Goal: Task Accomplishment & Management: Complete application form

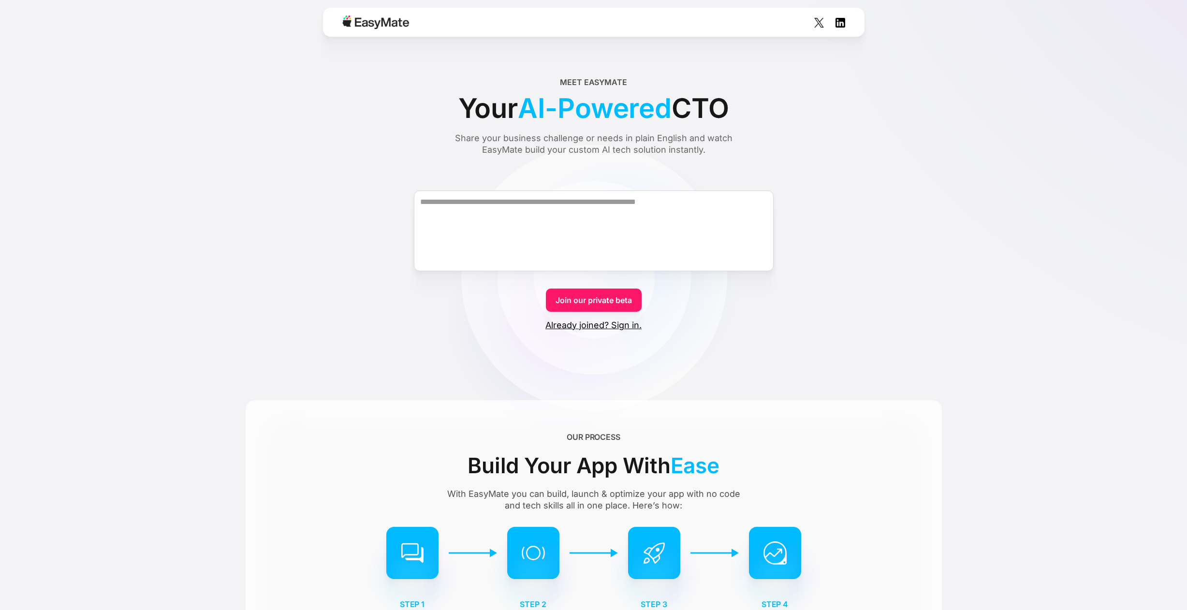
click at [605, 327] on link "Already joined? Sign in." at bounding box center [593, 326] width 96 height 12
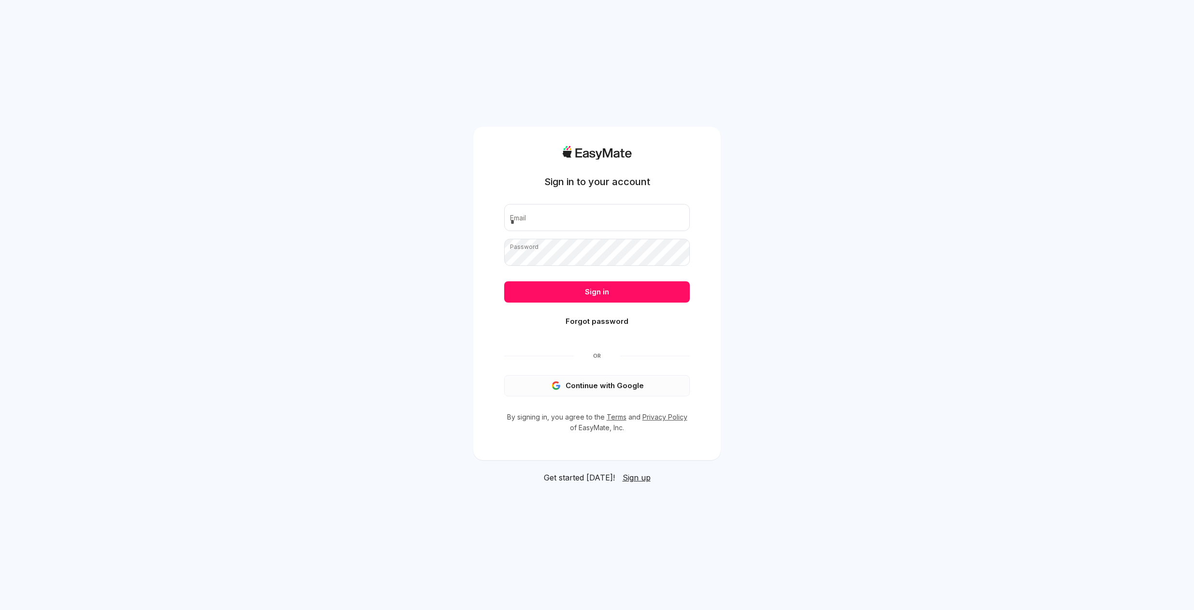
click at [581, 387] on button "Continue with Google" at bounding box center [597, 385] width 186 height 21
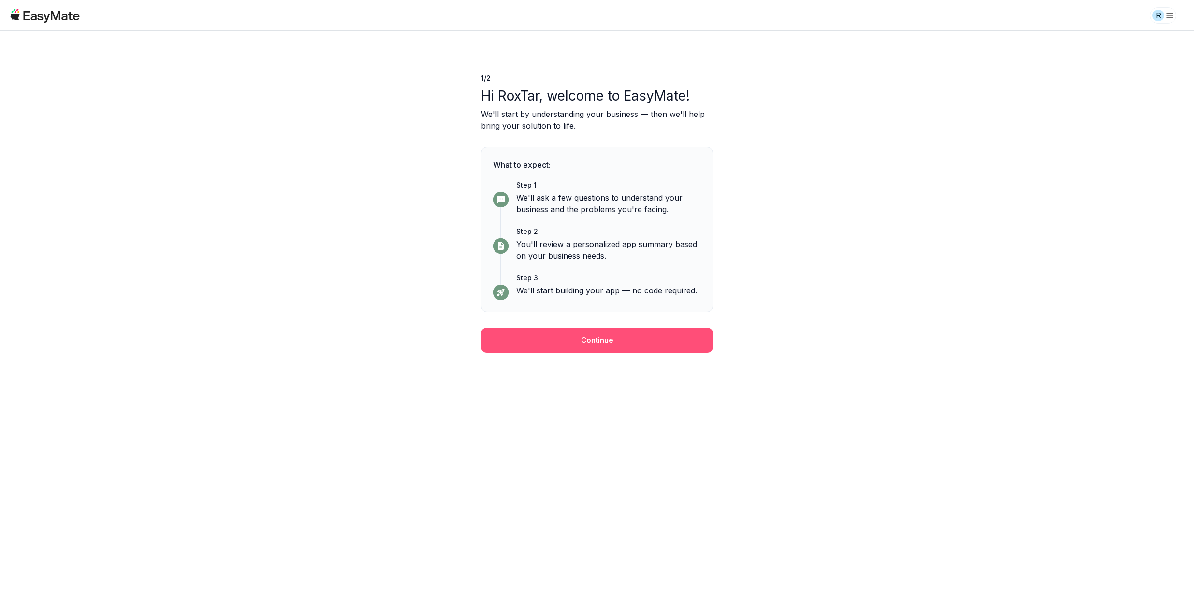
click at [591, 337] on button "Continue" at bounding box center [597, 340] width 232 height 25
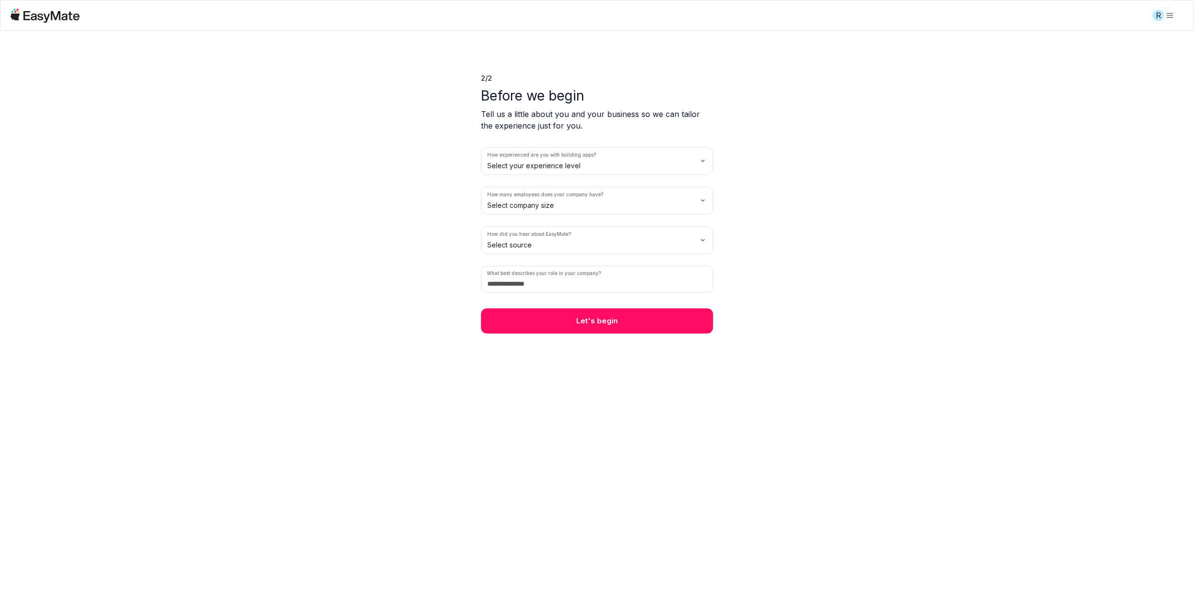
click at [553, 161] on html "R 2 / 2 Before we begin Tell us a little about you and your business so we can …" at bounding box center [597, 305] width 1194 height 610
click at [533, 208] on html "R 2 / 2 Before we begin Tell us a little about you and your business so we can …" at bounding box center [597, 305] width 1194 height 610
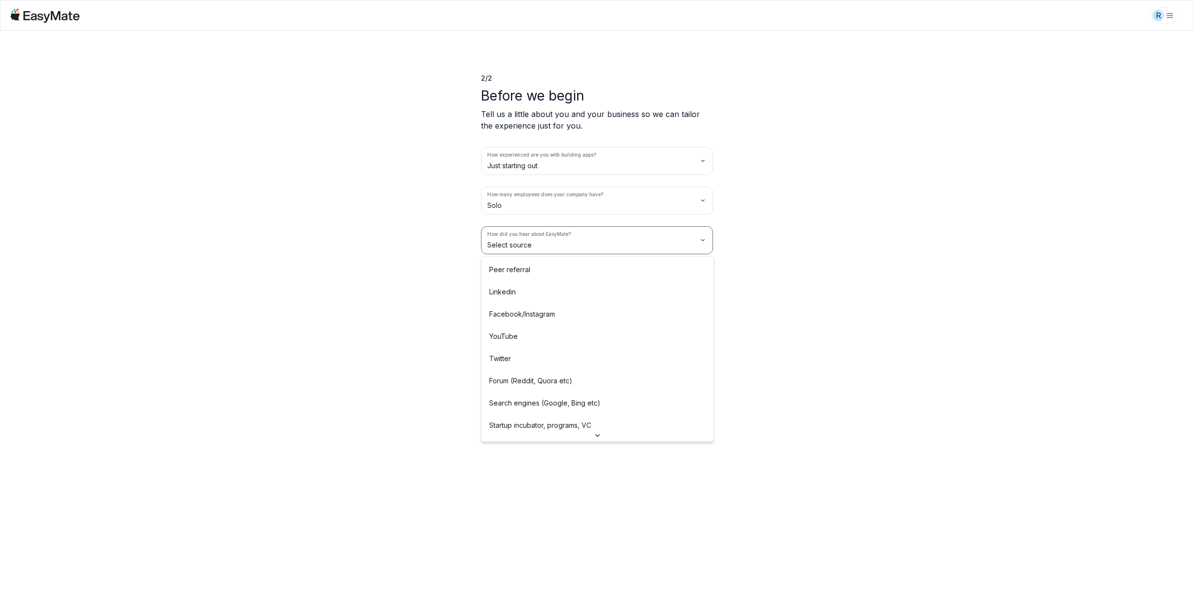
click at [524, 248] on html "R 2 / 2 Before we begin Tell us a little about you and your business so we can …" at bounding box center [597, 305] width 1194 height 610
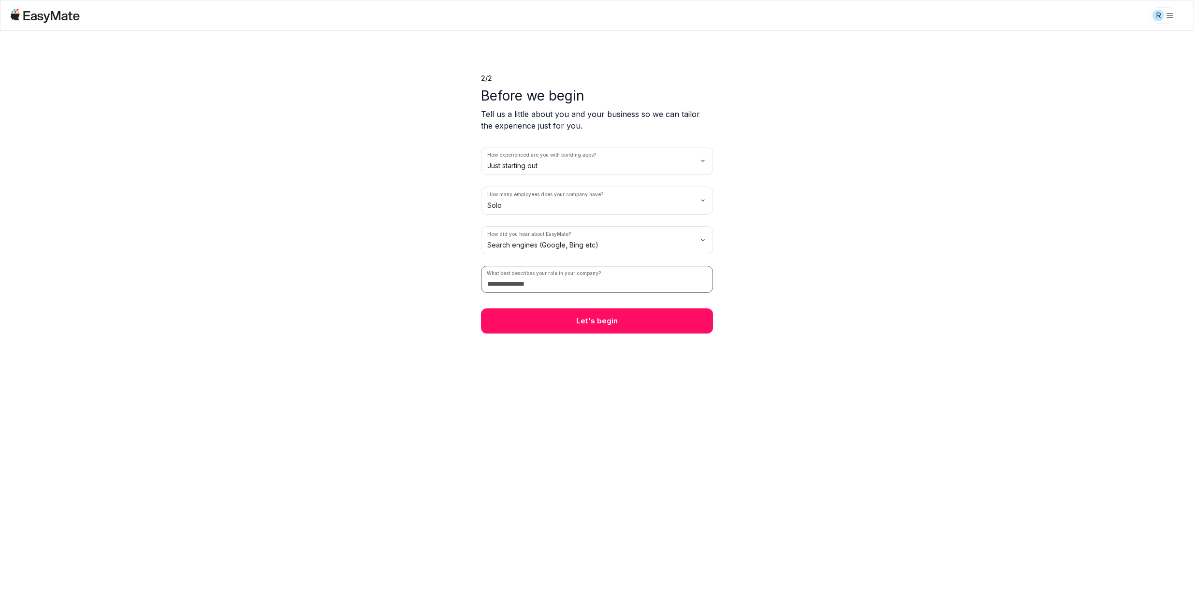
click at [544, 280] on input at bounding box center [597, 279] width 232 height 27
type input "**********"
click at [582, 332] on button "Let's begin" at bounding box center [597, 320] width 232 height 25
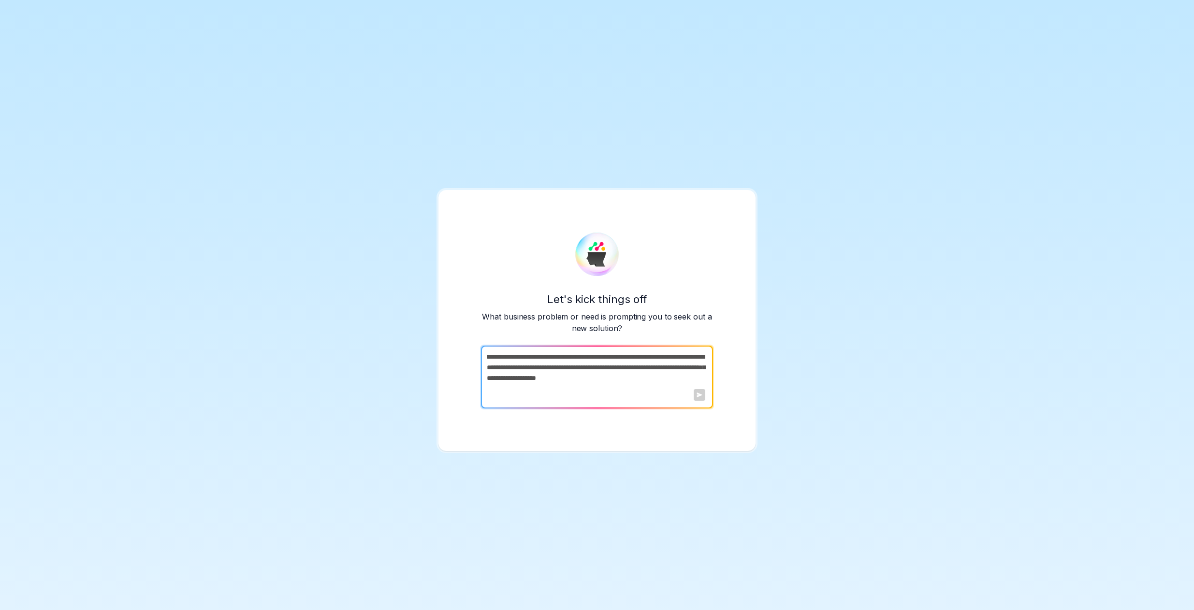
click at [683, 381] on textarea at bounding box center [596, 377] width 230 height 63
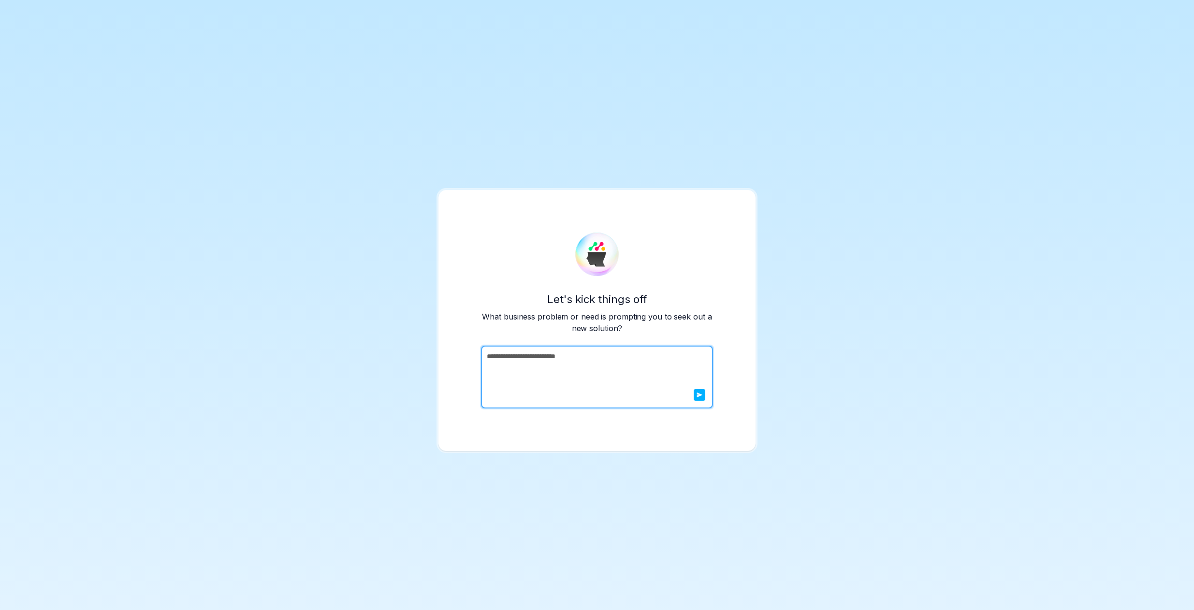
type textarea "**********"
click at [699, 398] on button "submit" at bounding box center [700, 395] width 12 height 12
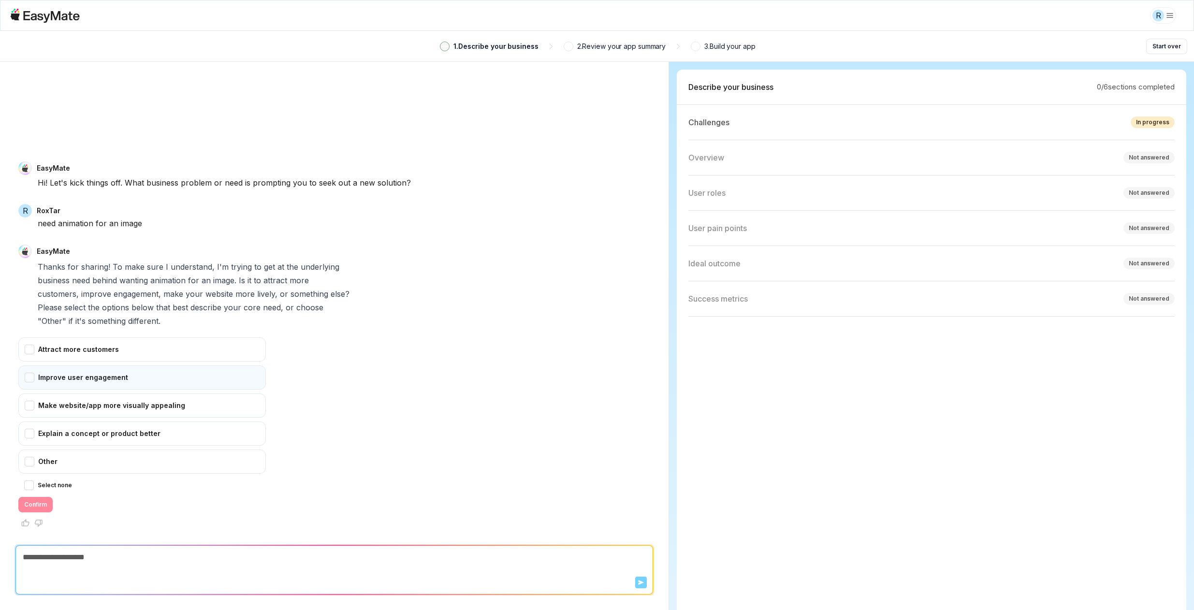
click at [35, 376] on div "Improve user engagement" at bounding box center [142, 377] width 248 height 24
click at [35, 346] on div "Attract more customers" at bounding box center [142, 349] width 248 height 24
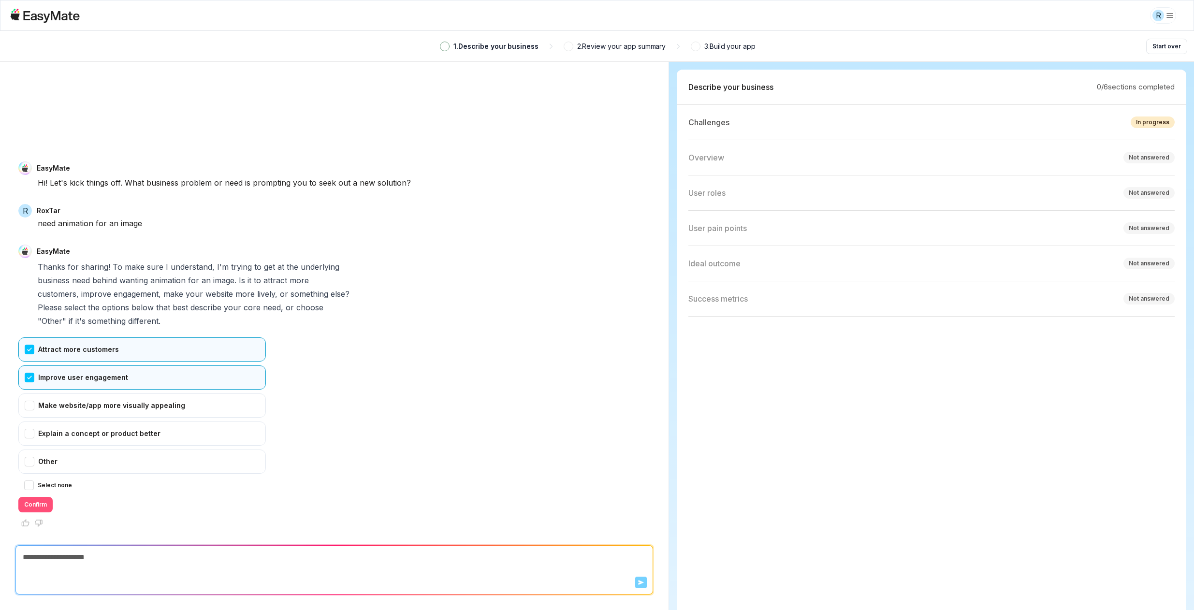
click at [43, 504] on button "Confirm" at bounding box center [35, 504] width 34 height 15
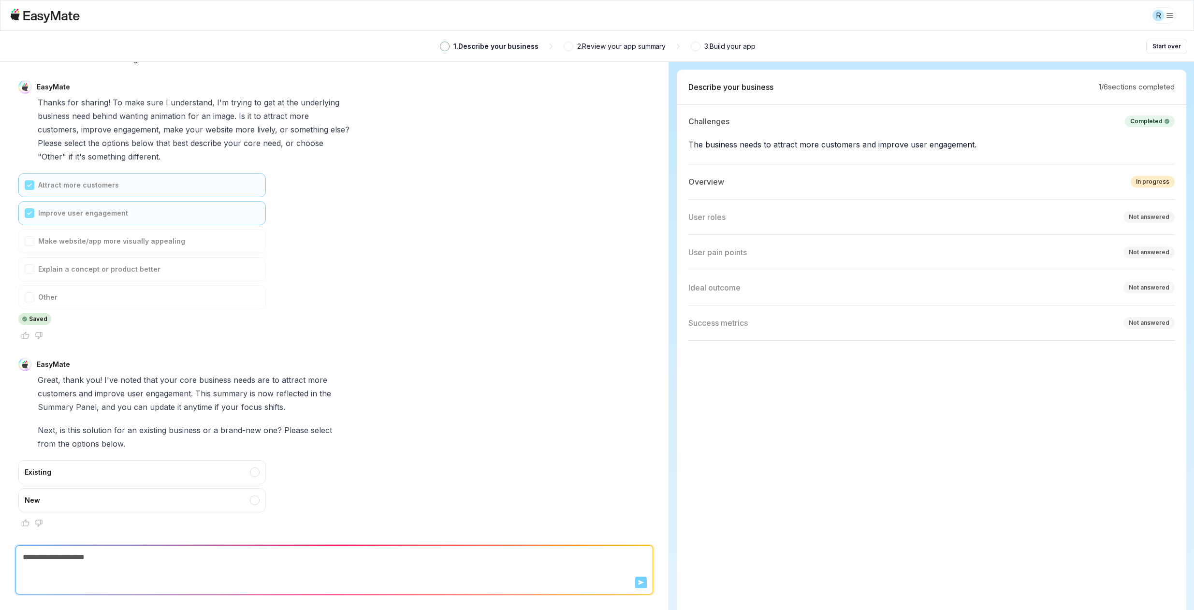
scroll to position [1, 0]
click at [260, 501] on div "New" at bounding box center [142, 500] width 248 height 24
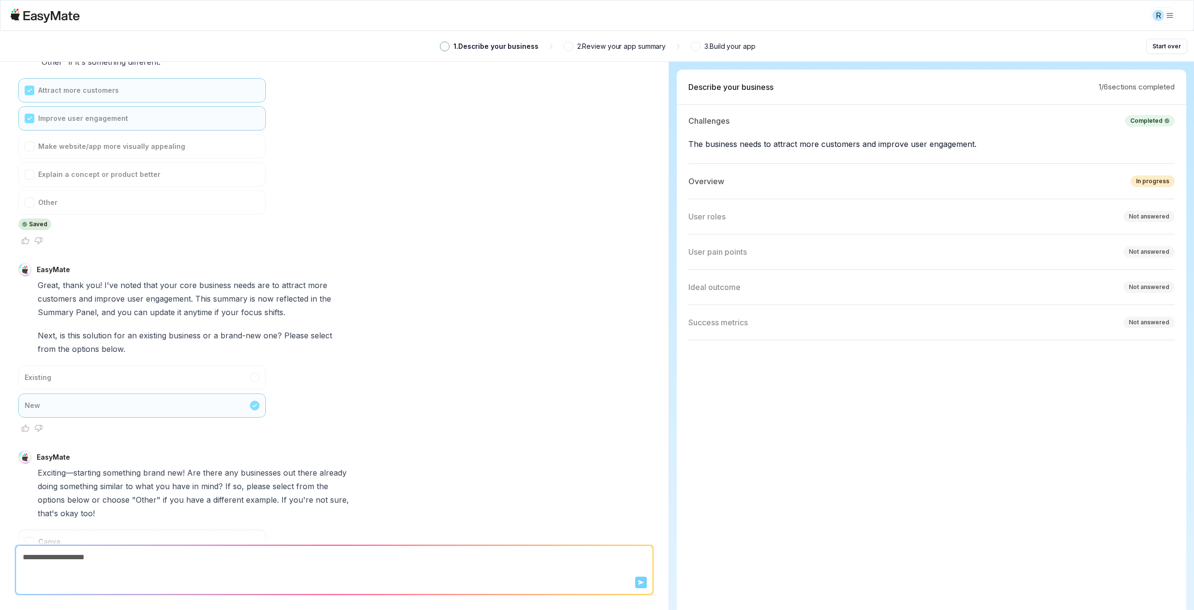
scroll to position [339, 0]
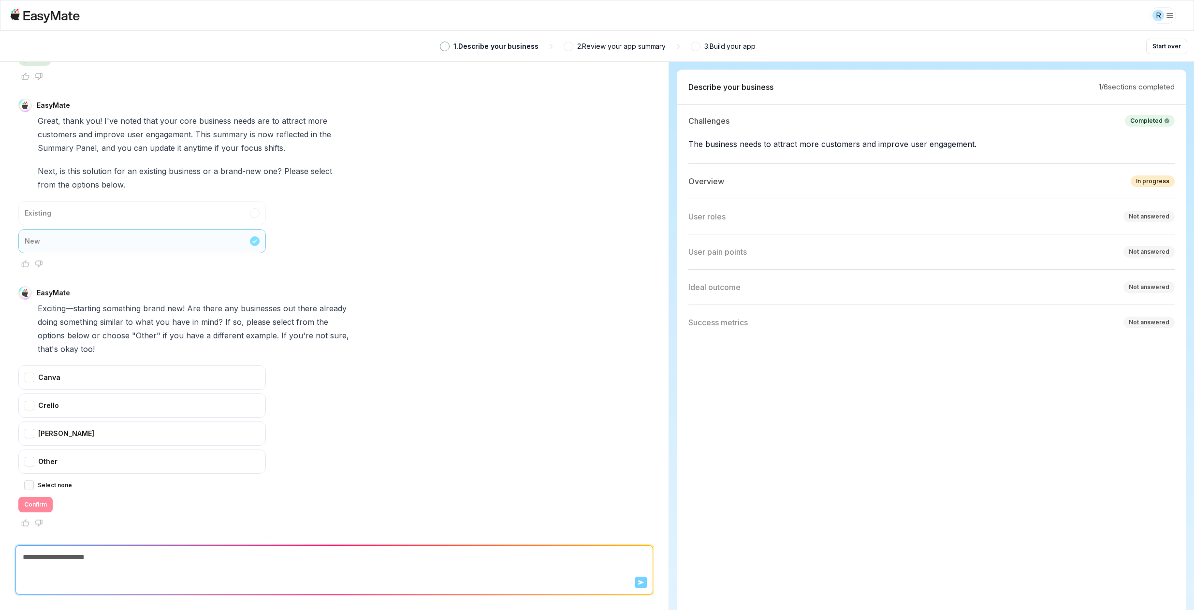
click at [34, 484] on button "Select none" at bounding box center [29, 486] width 10 height 10
click at [32, 502] on button "Confirm" at bounding box center [35, 504] width 34 height 15
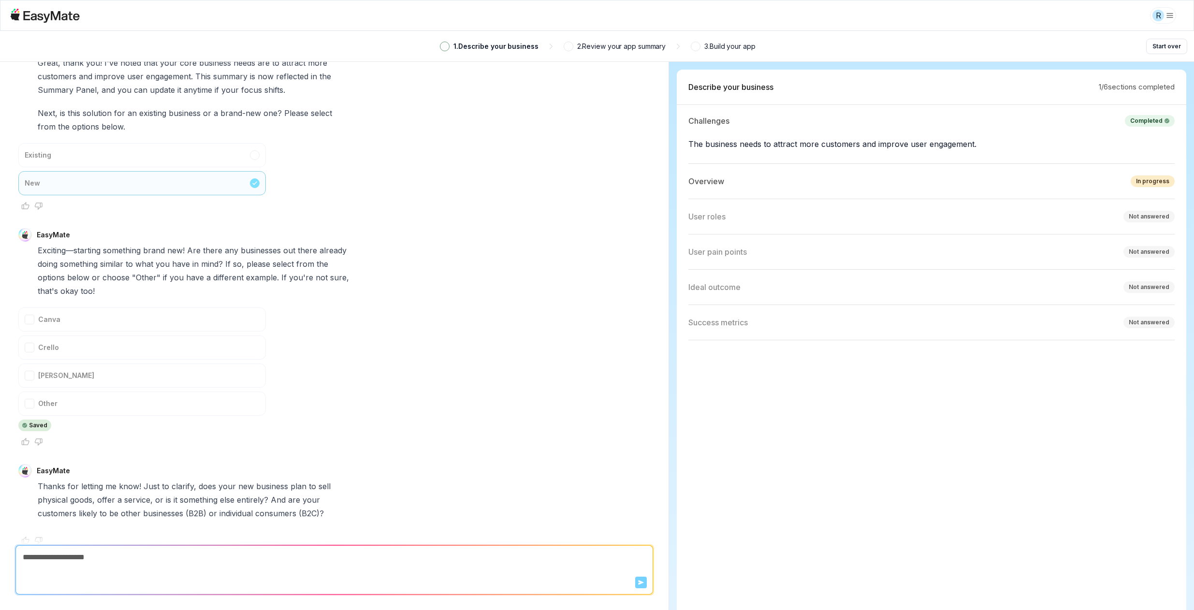
scroll to position [415, 0]
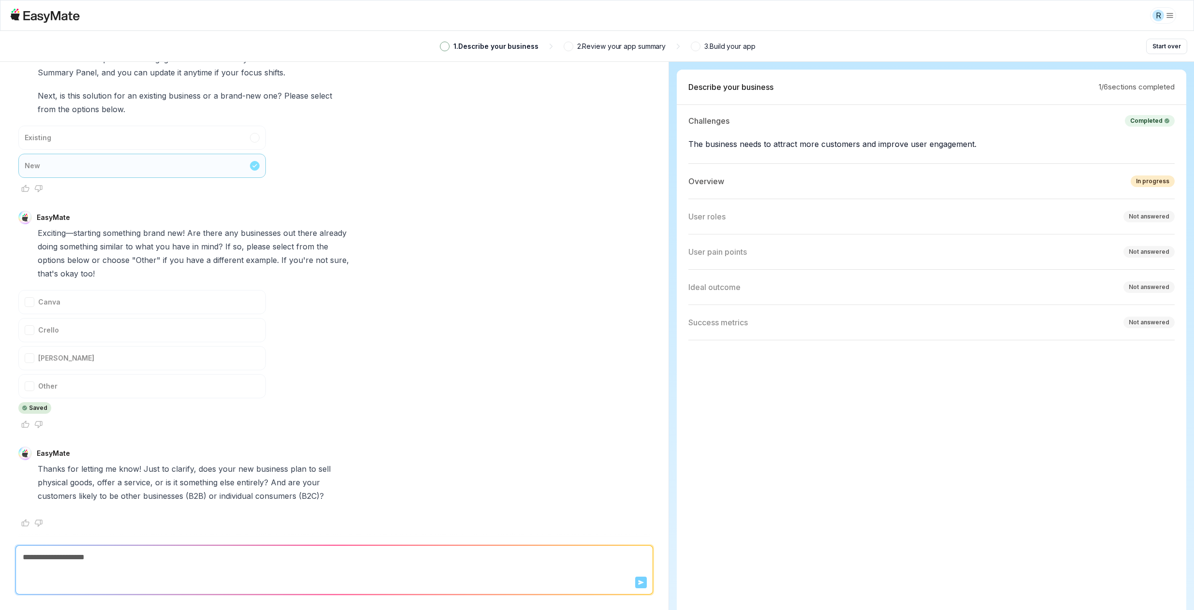
click at [239, 564] on textarea at bounding box center [334, 557] width 637 height 23
type textarea "*"
type textarea "**"
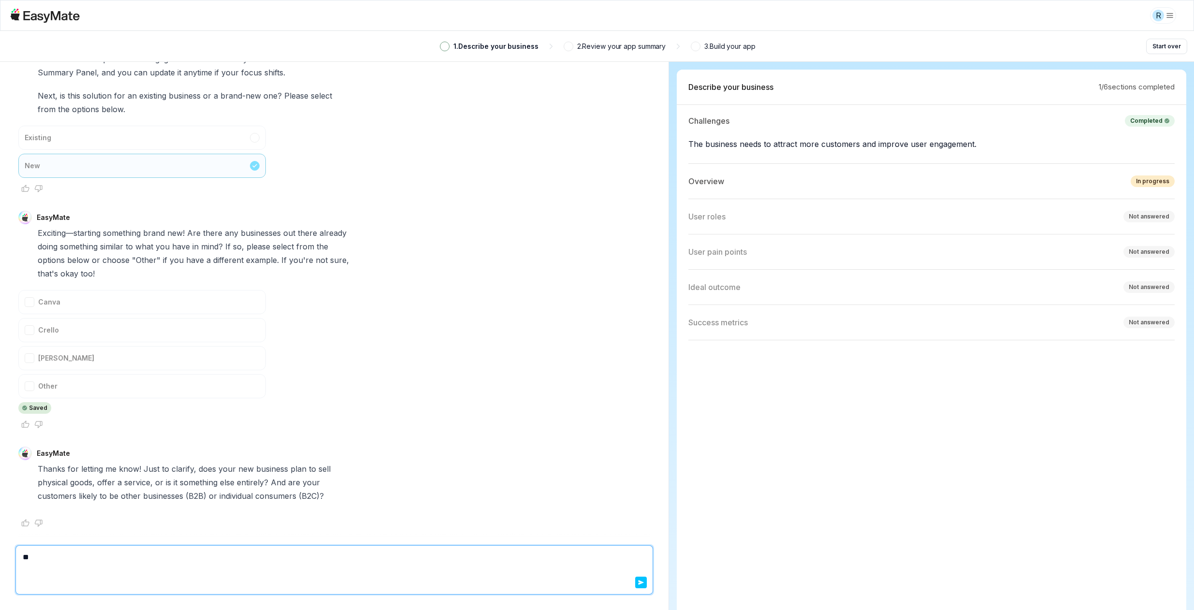
type textarea "*"
type textarea "***"
type textarea "*"
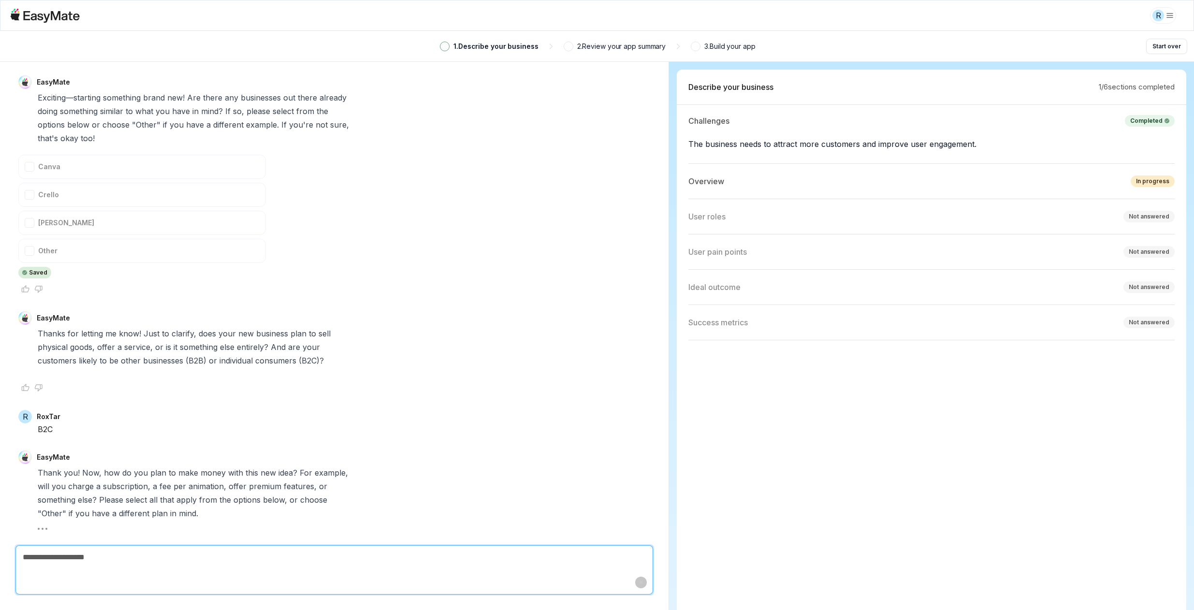
scroll to position [743, 0]
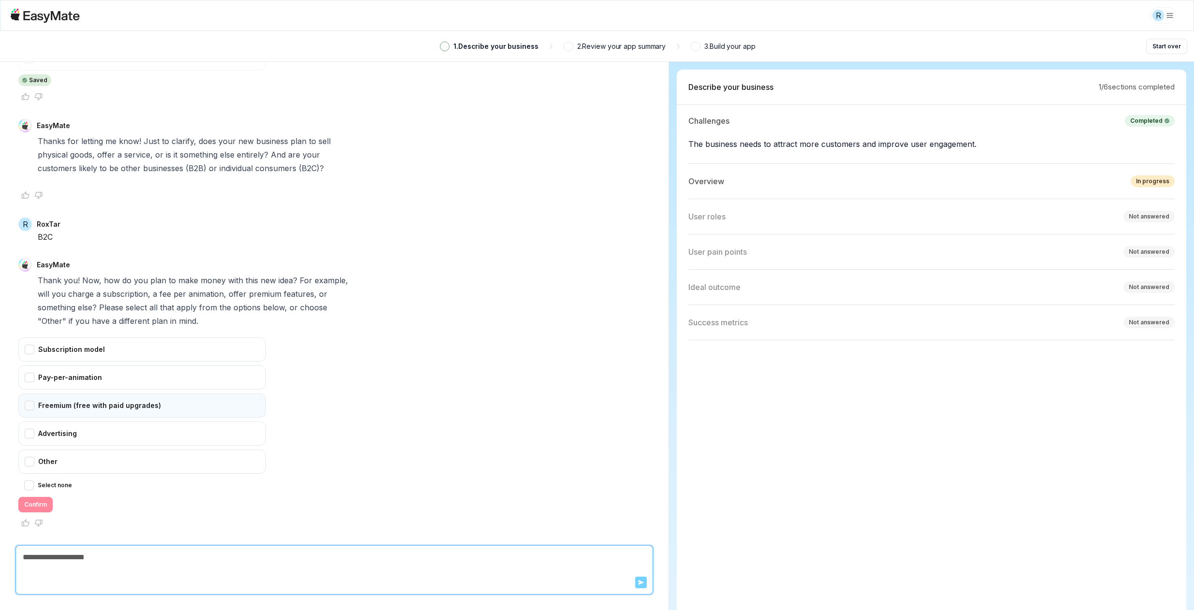
click at [37, 408] on div "Freemium (free with paid upgrades)" at bounding box center [142, 406] width 248 height 24
click at [40, 500] on button "Confirm" at bounding box center [35, 504] width 34 height 15
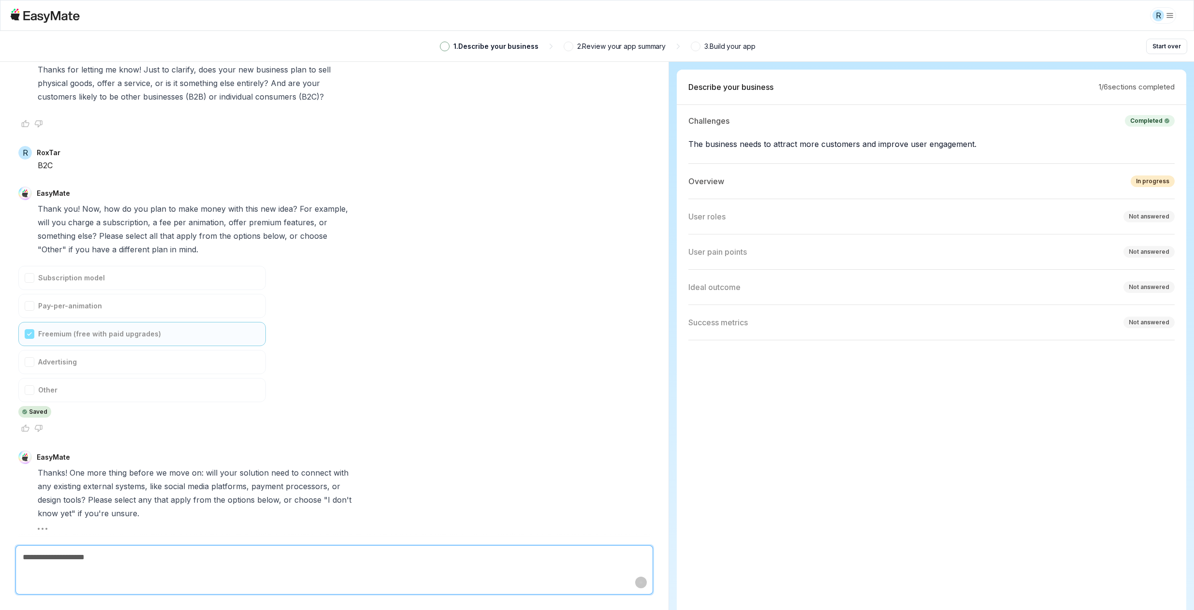
scroll to position [1063, 0]
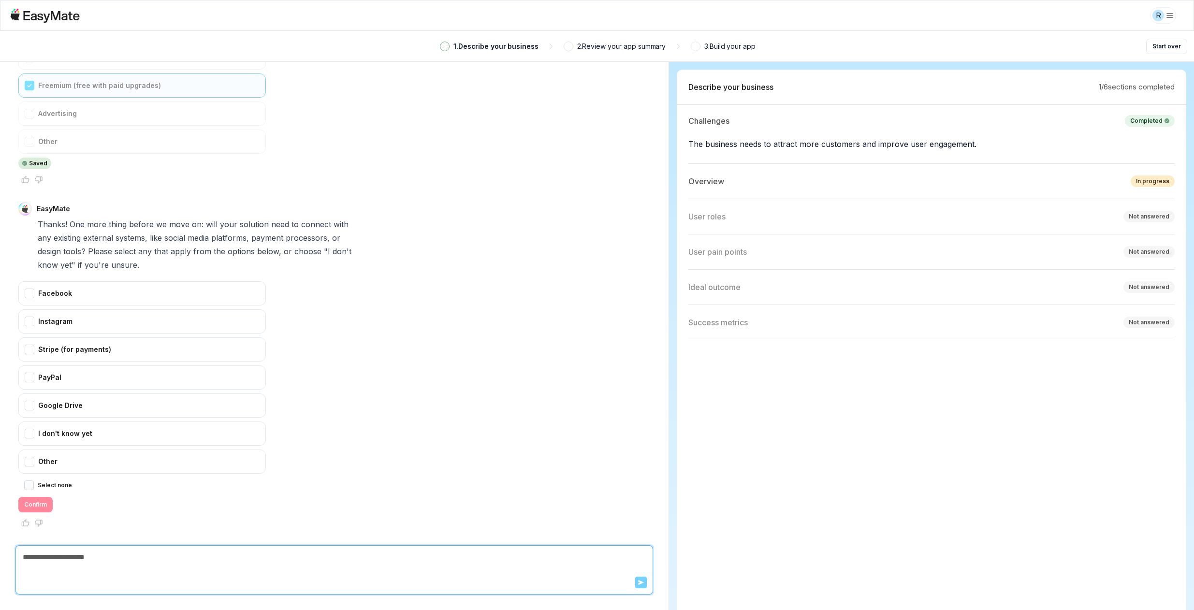
click at [33, 487] on button "Select none" at bounding box center [29, 486] width 10 height 10
click at [35, 505] on button "Confirm" at bounding box center [35, 504] width 34 height 15
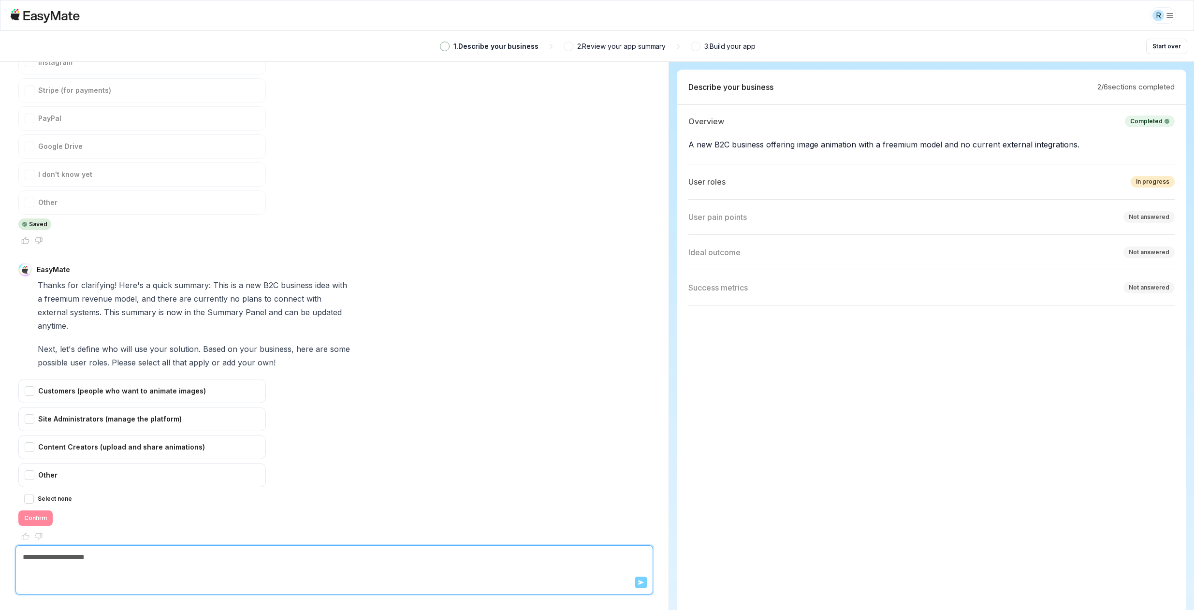
scroll to position [62, 0]
click at [32, 379] on div "Customers (people who want to animate images)" at bounding box center [142, 391] width 248 height 24
click at [38, 511] on button "Confirm" at bounding box center [35, 518] width 34 height 15
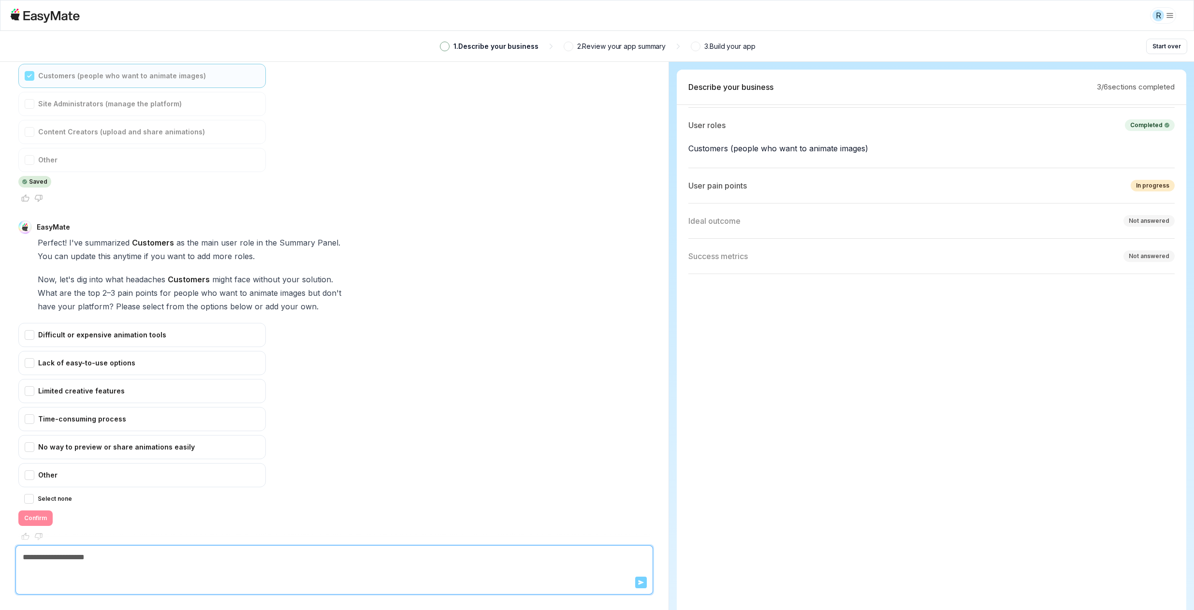
scroll to position [122, 0]
click at [33, 351] on div "Lack of easy-to-use options" at bounding box center [142, 363] width 248 height 24
click at [37, 511] on button "Confirm" at bounding box center [35, 518] width 34 height 15
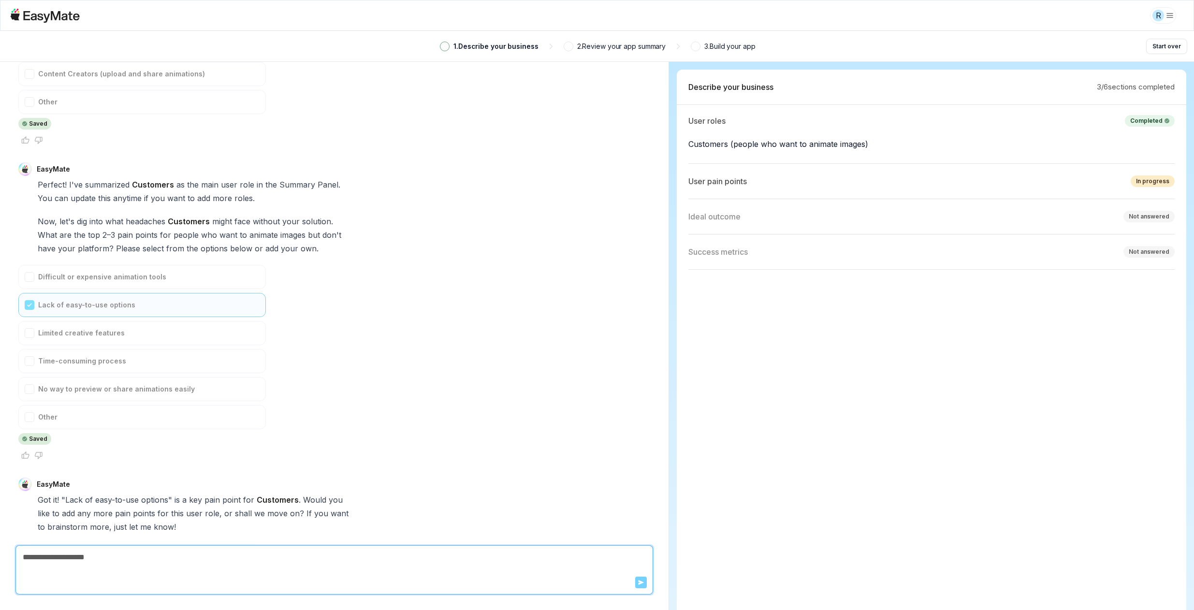
scroll to position [1765, 0]
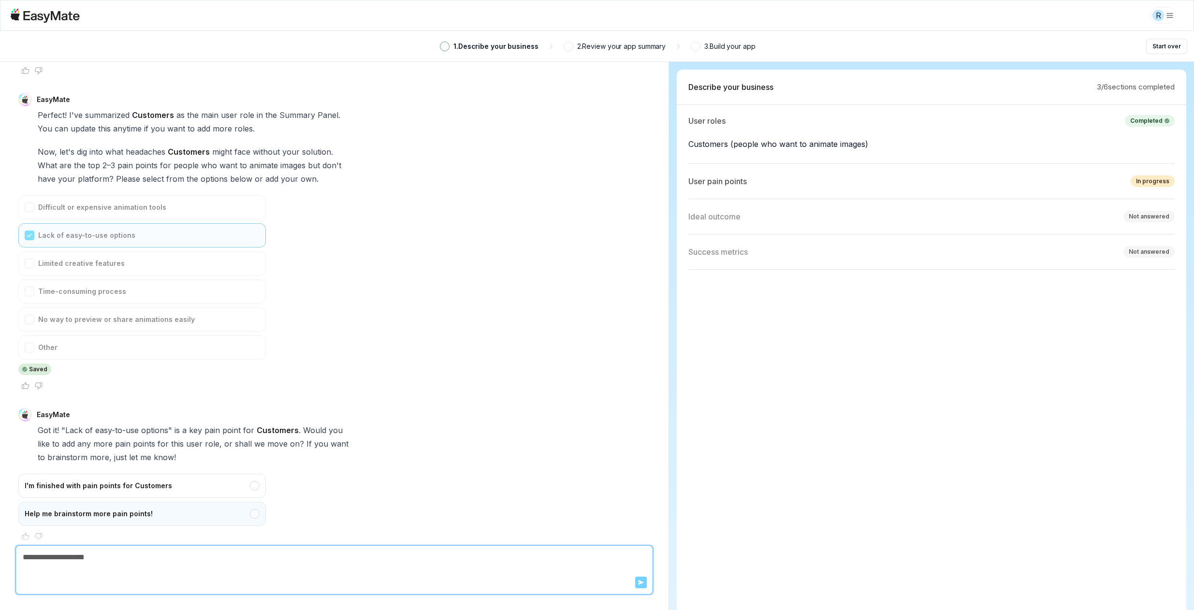
click at [152, 504] on div "Help me brainstorm more pain points!" at bounding box center [142, 514] width 248 height 24
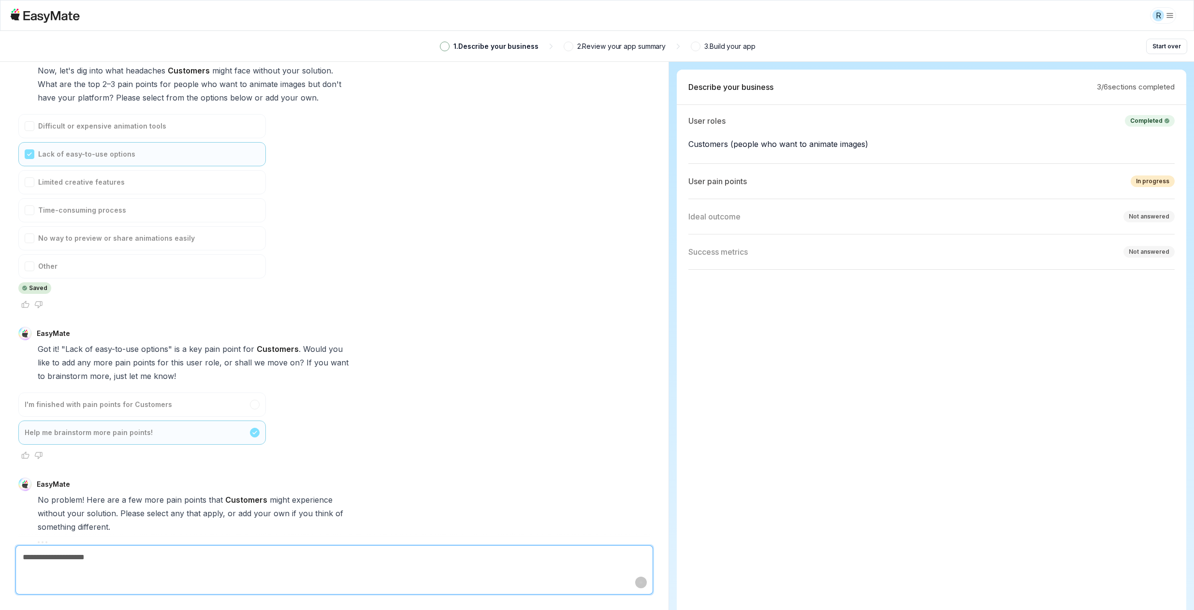
scroll to position [2066, 0]
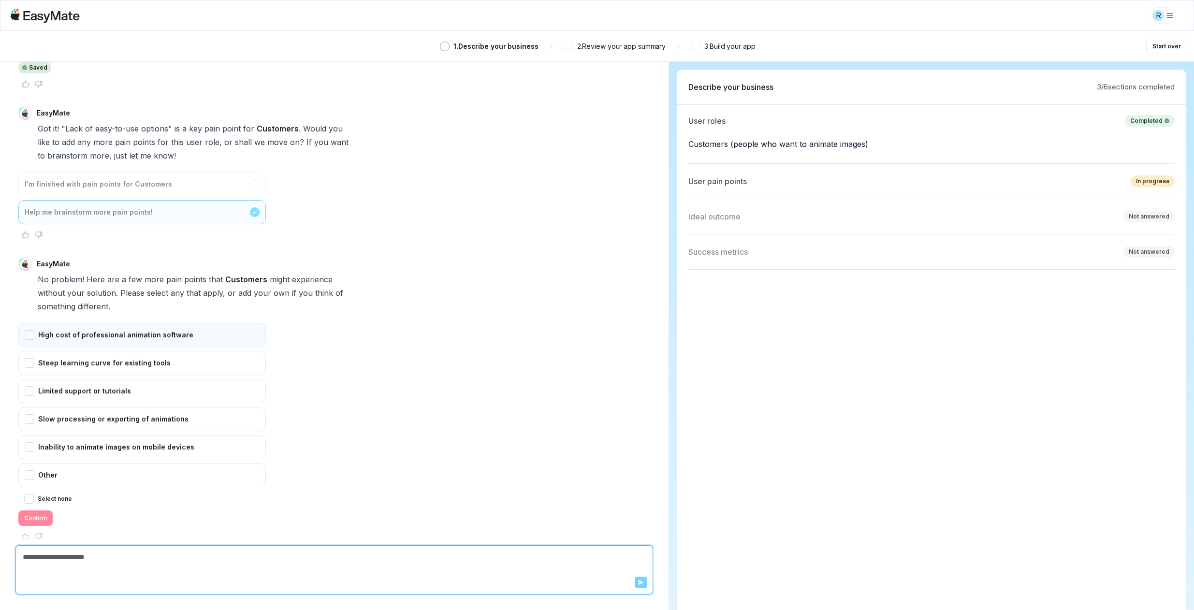
click at [34, 323] on div "High cost of professional animation software" at bounding box center [142, 335] width 248 height 24
click at [51, 511] on button "Confirm" at bounding box center [35, 518] width 34 height 15
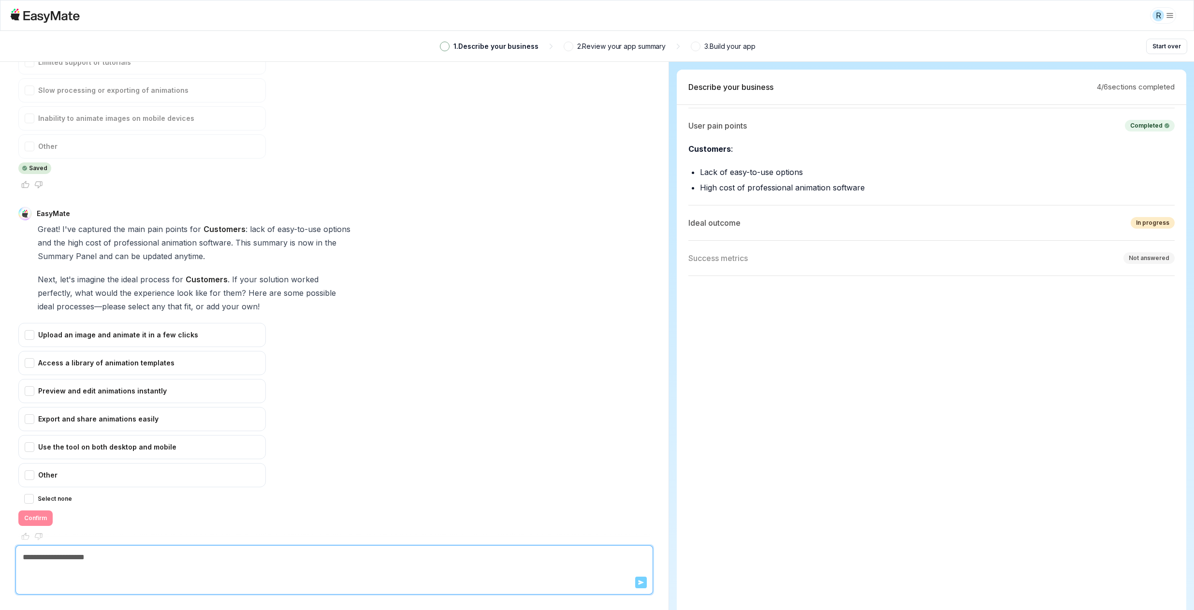
scroll to position [183, 0]
click at [34, 323] on div "Upload an image and animate it in a few clicks" at bounding box center [142, 335] width 248 height 24
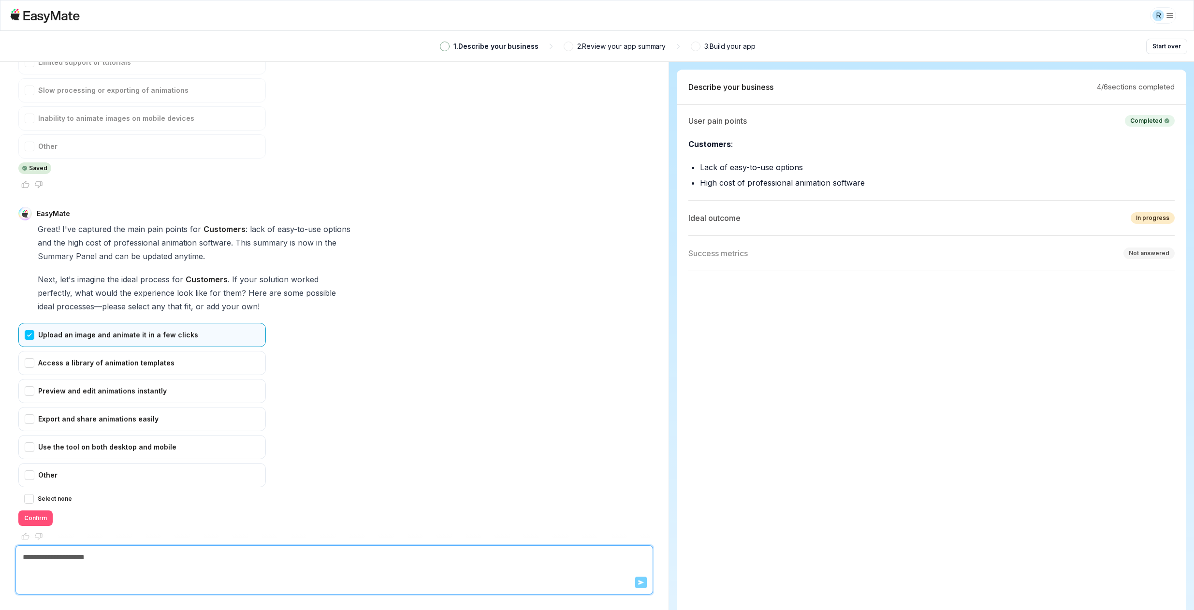
click at [45, 511] on button "Confirm" at bounding box center [35, 518] width 34 height 15
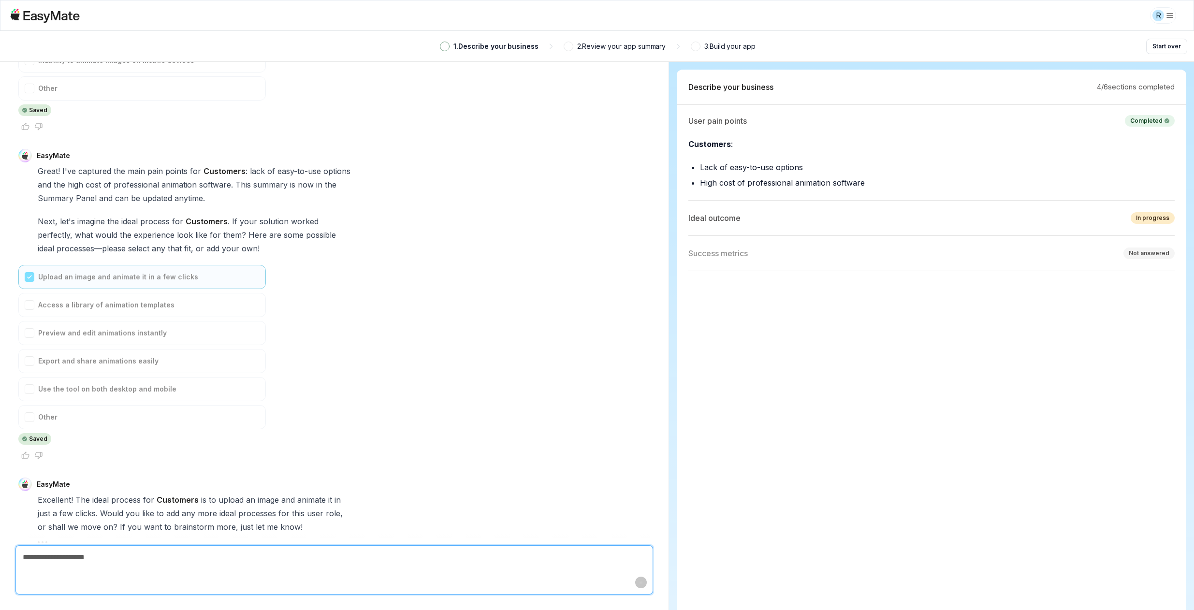
scroll to position [2523, 0]
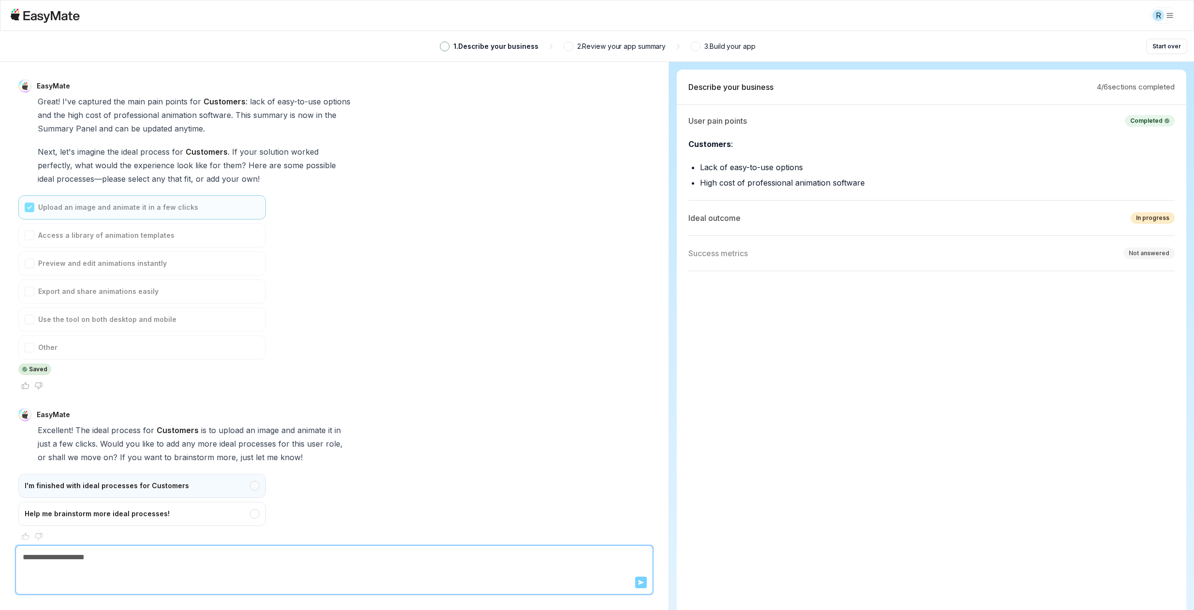
click at [238, 480] on div "I'm finished with ideal processes for Customers" at bounding box center [142, 486] width 248 height 24
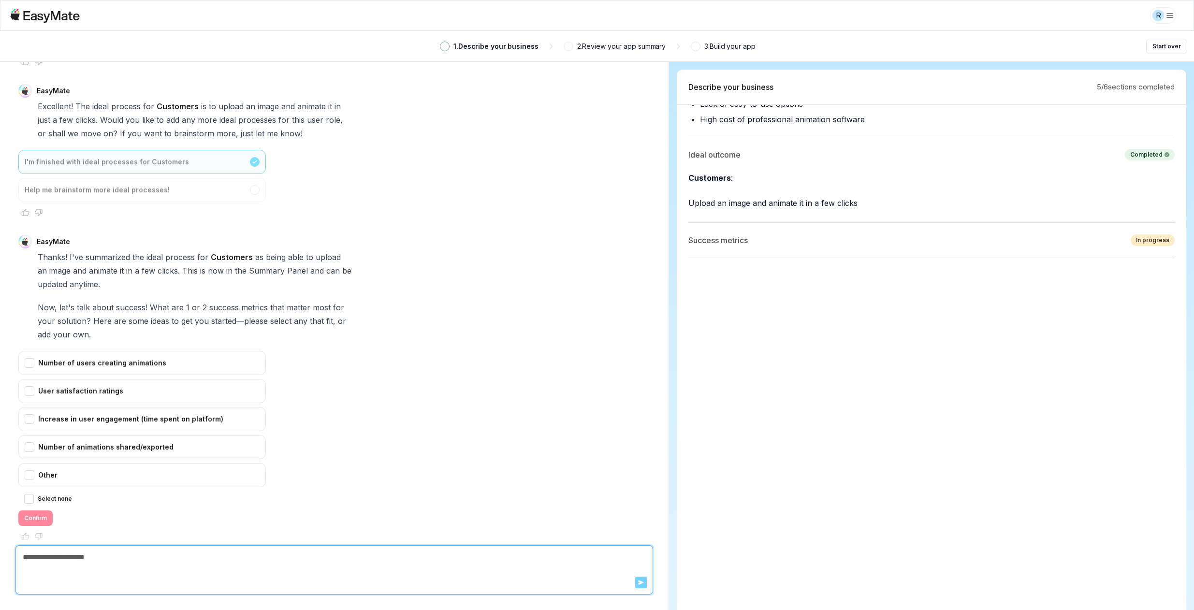
scroll to position [246, 0]
click at [32, 435] on div "Number of animations shared/exported" at bounding box center [142, 447] width 248 height 24
click at [38, 511] on button "Confirm" at bounding box center [35, 518] width 34 height 15
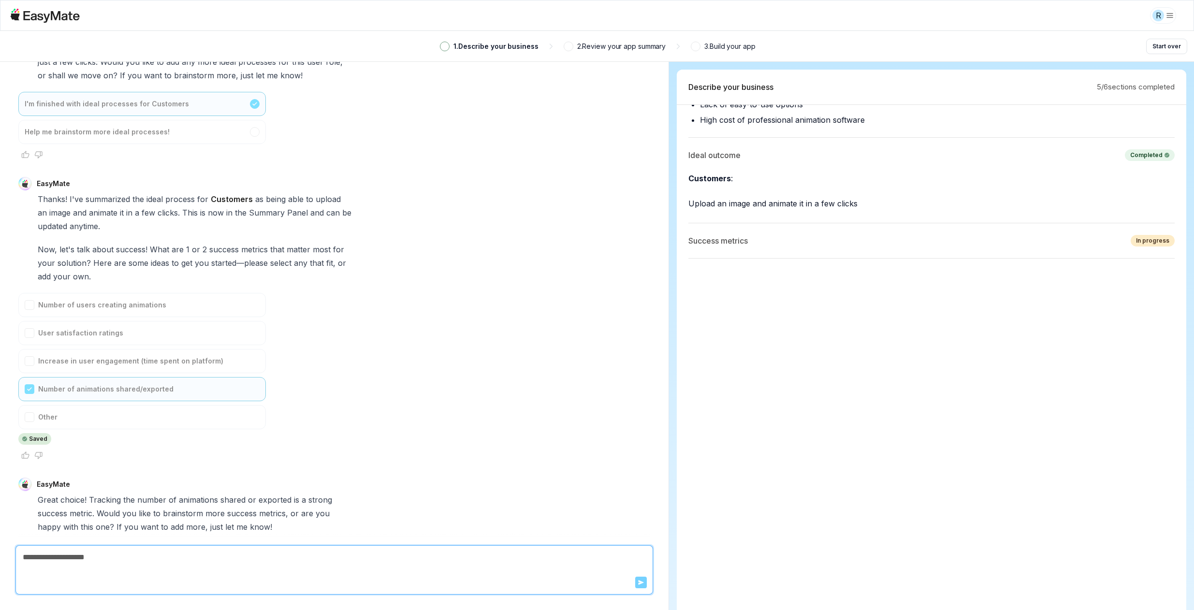
scroll to position [2974, 0]
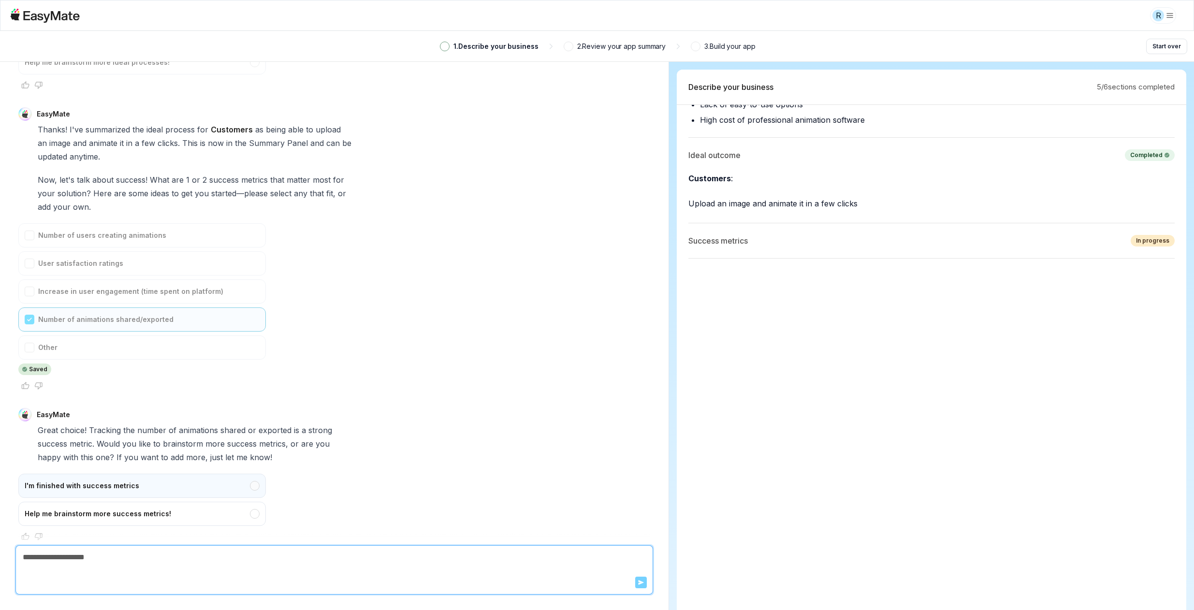
click at [206, 474] on div "I'm finished with success metrics" at bounding box center [142, 486] width 248 height 24
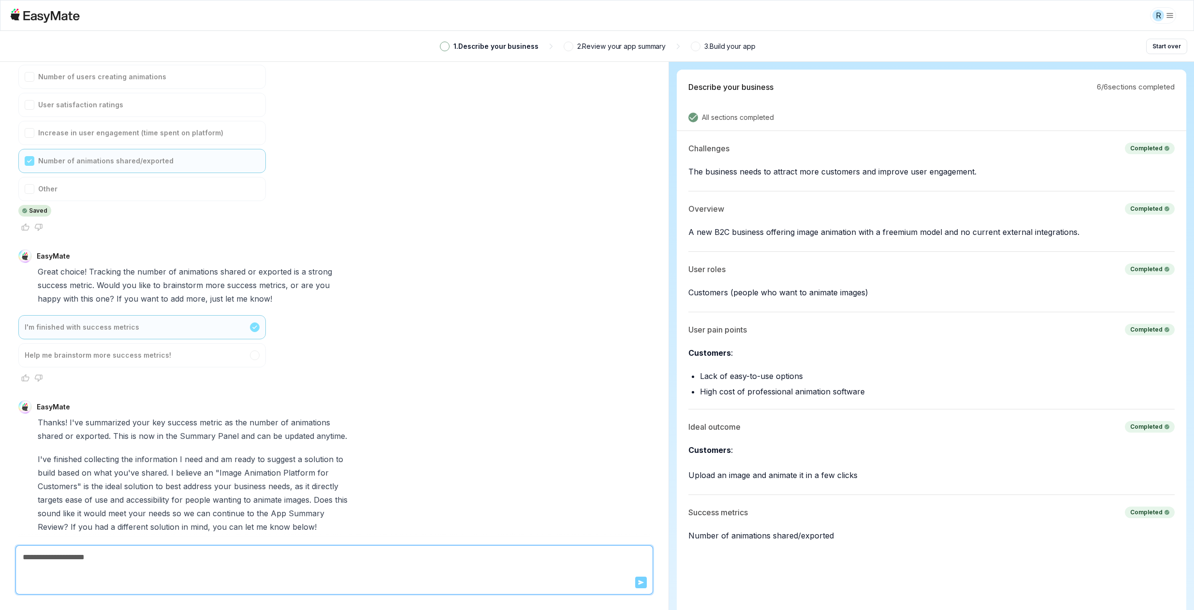
scroll to position [3214, 0]
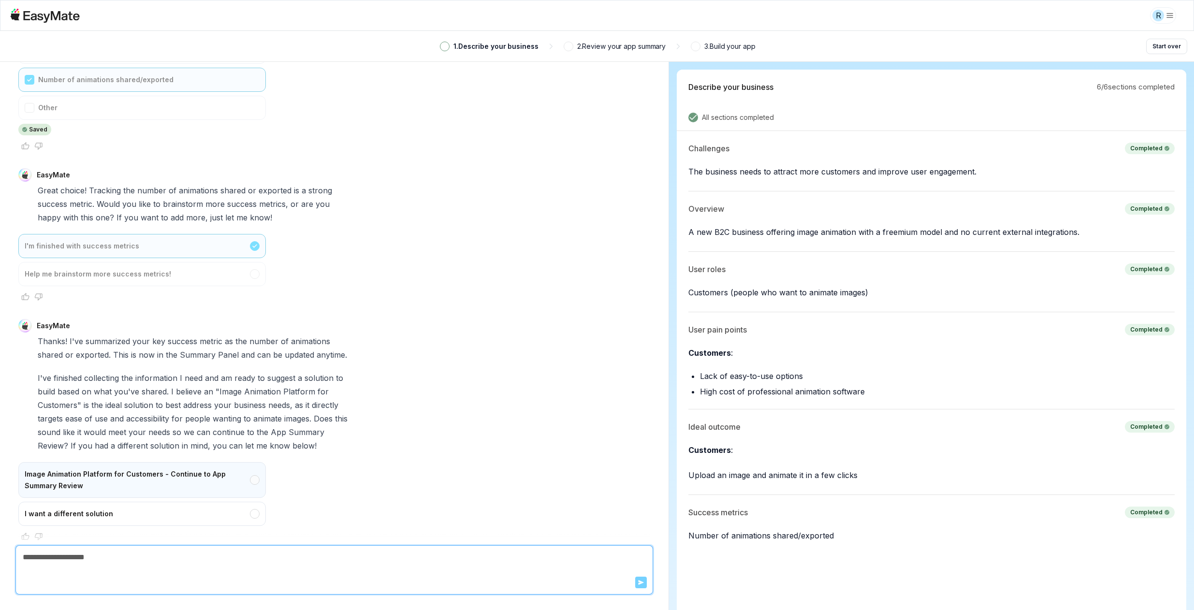
click at [201, 478] on div "Image Animation Platform for Customers - Continue to App Summary Review" at bounding box center [142, 480] width 248 height 36
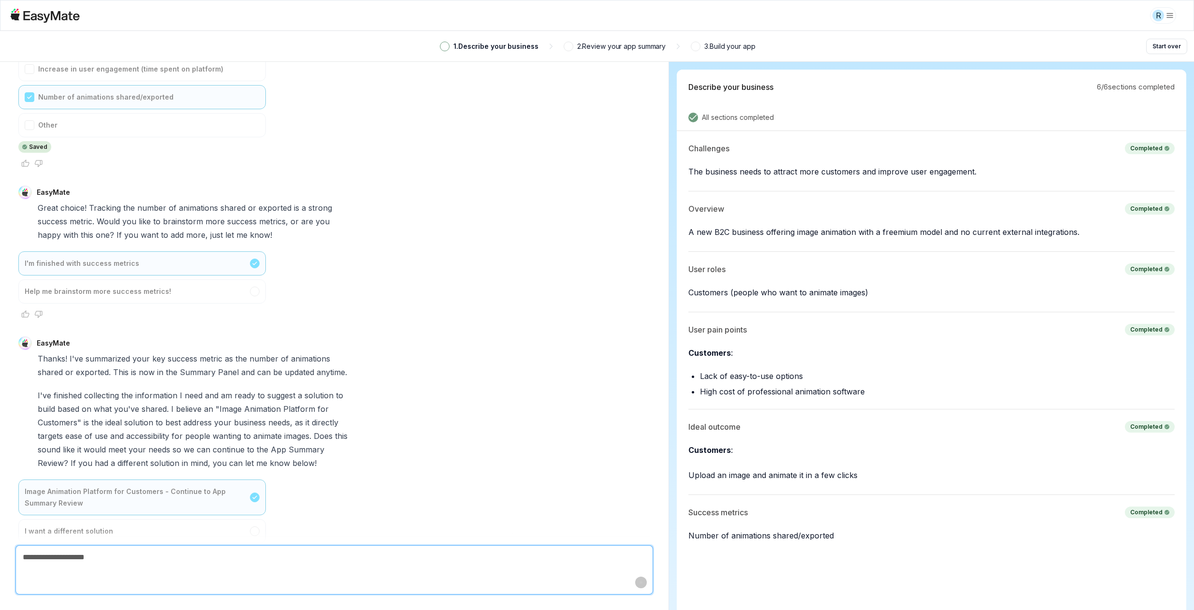
type textarea "*"
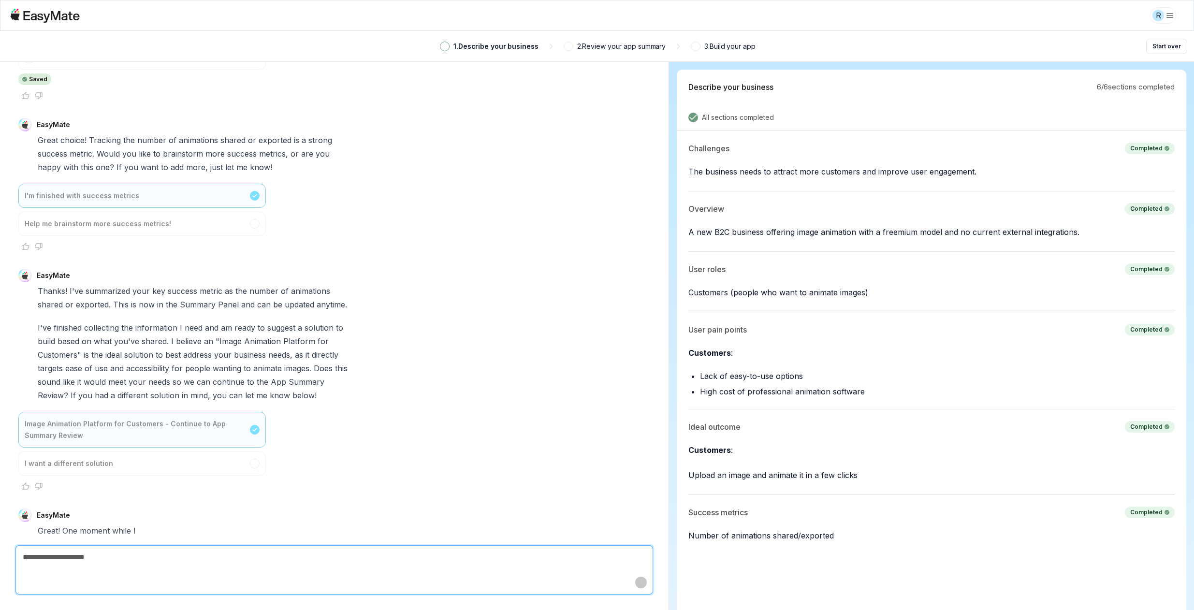
scroll to position [3268, 0]
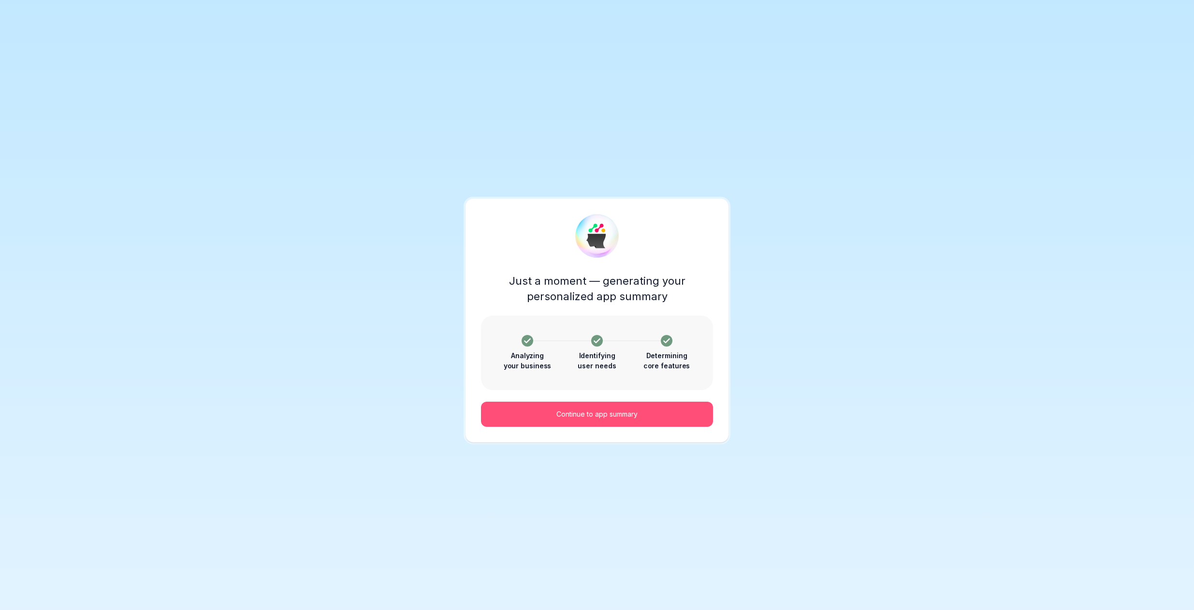
click at [608, 406] on button "Continue to app summary" at bounding box center [597, 414] width 232 height 25
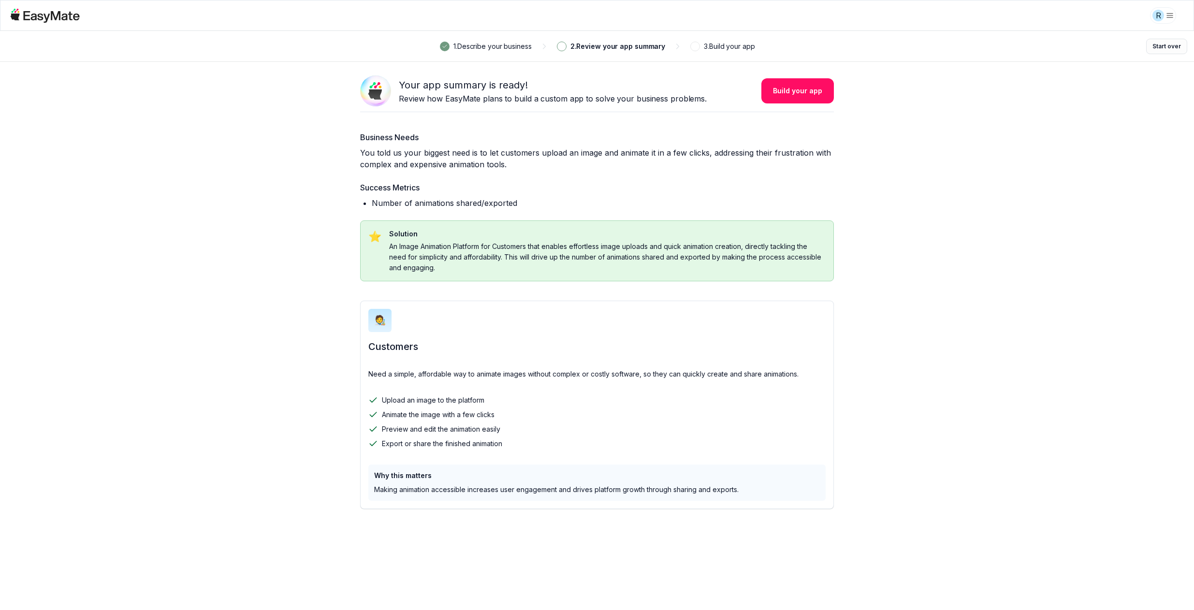
click at [1176, 51] on button "Start over" at bounding box center [1166, 46] width 41 height 15
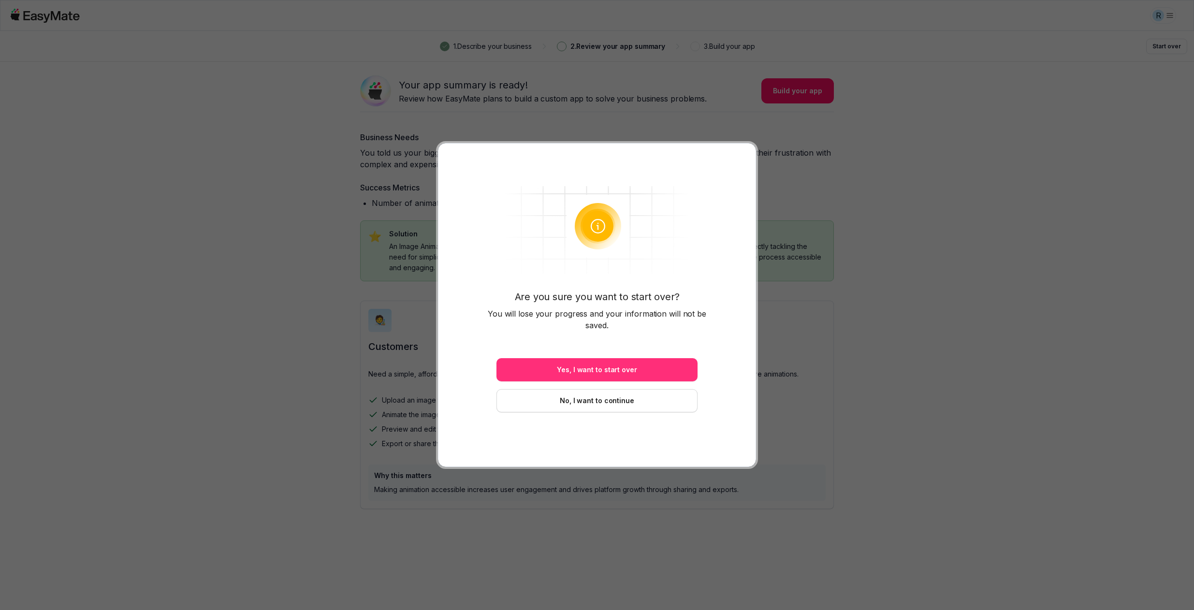
click at [615, 374] on button "Yes, I want to start over" at bounding box center [596, 369] width 201 height 23
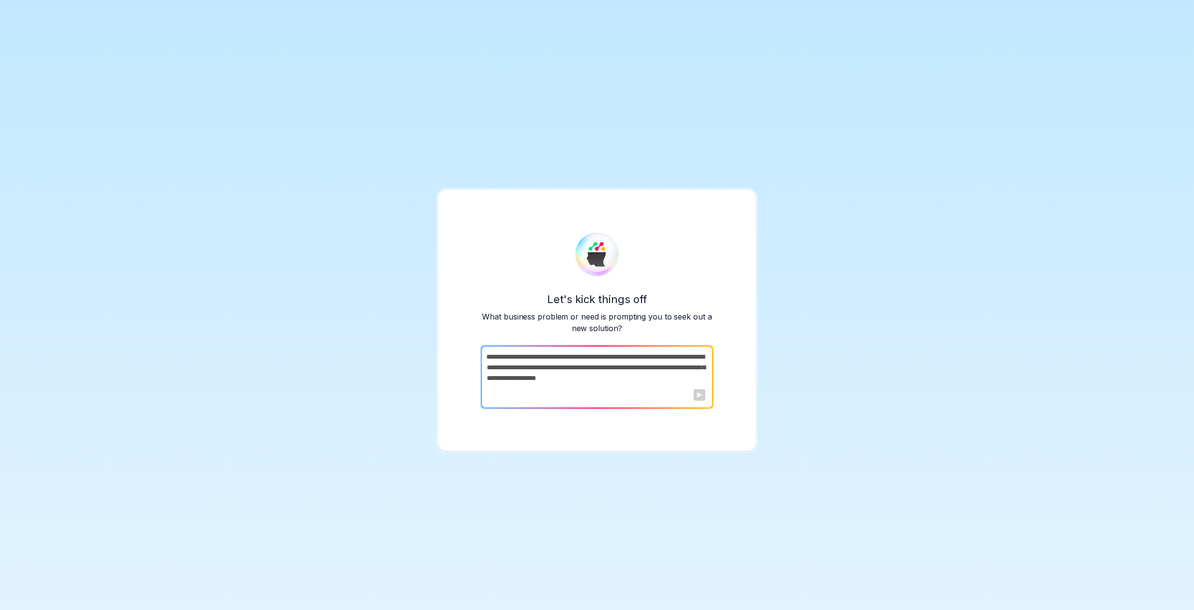
click at [699, 392] on div at bounding box center [700, 395] width 12 height 12
